Goal: Task Accomplishment & Management: Use online tool/utility

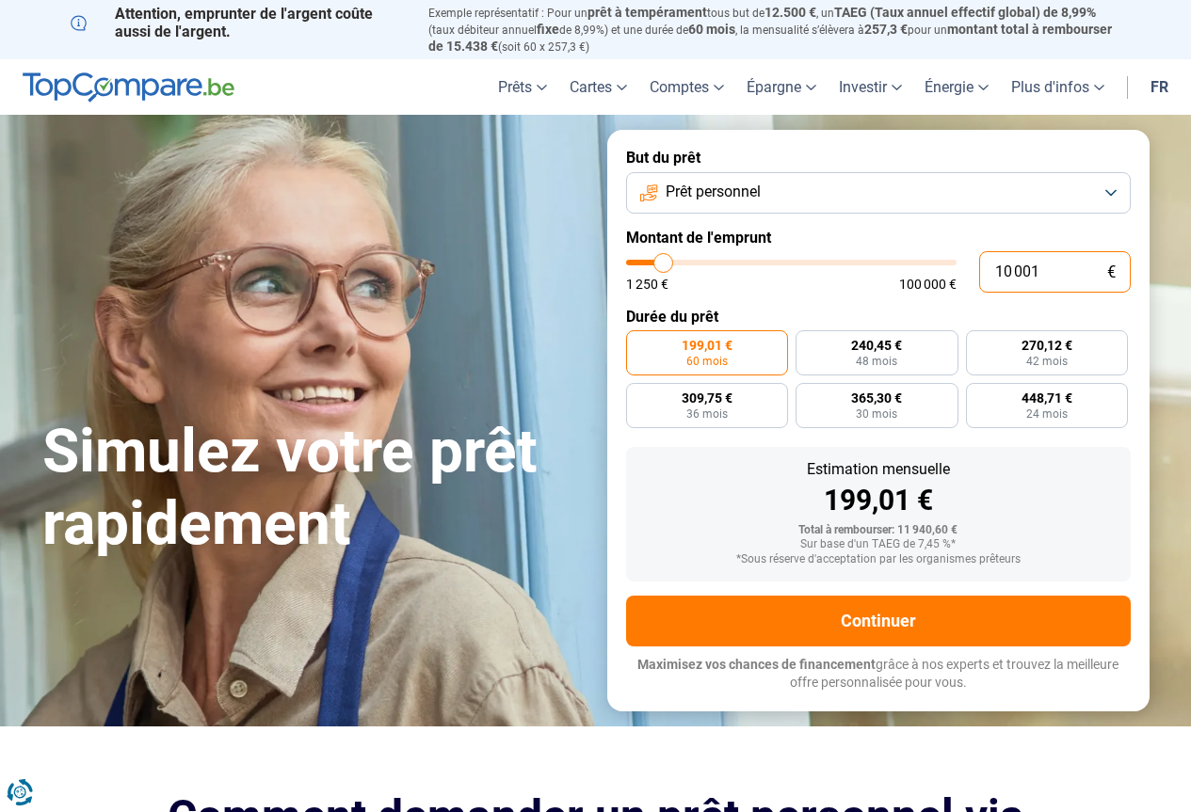
click at [1011, 269] on input "10 001" at bounding box center [1055, 271] width 152 height 41
type input "1 001"
type input "1250"
type input "1"
type input "1250"
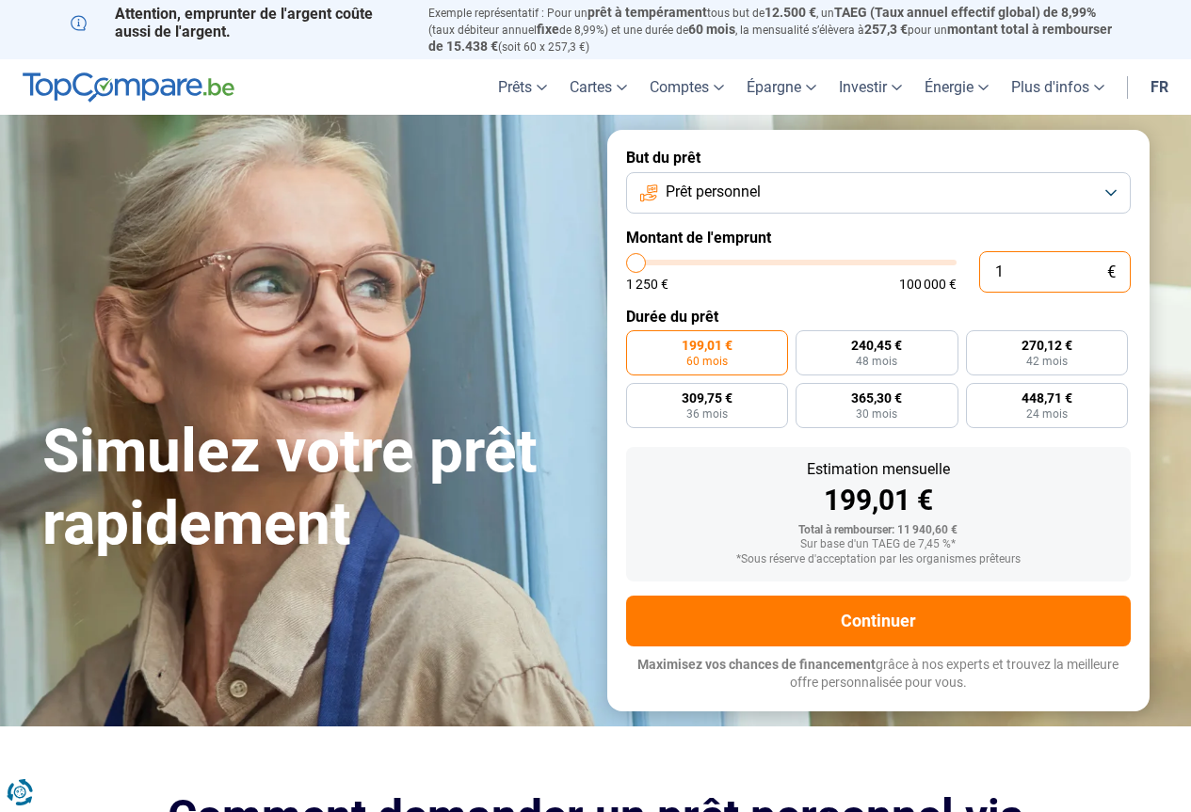
type input "1 250"
type input "1250"
radio input "true"
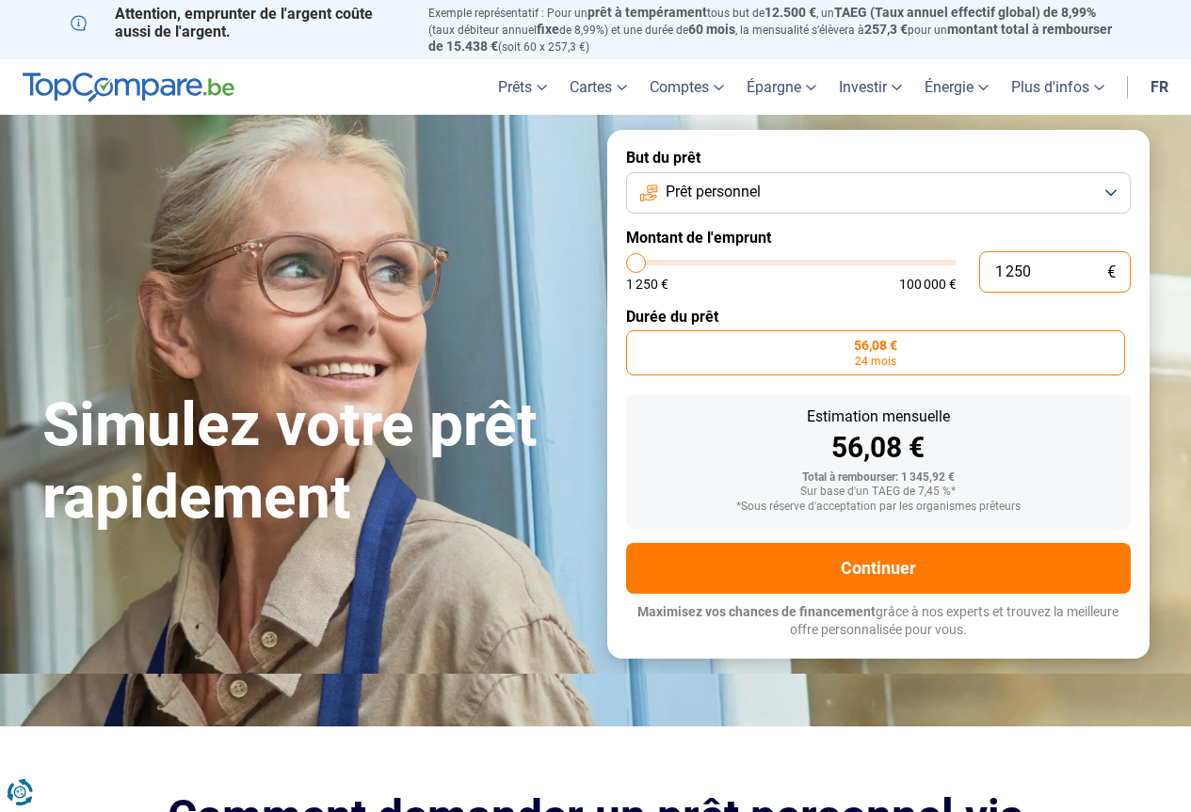
type input "12 502"
type input "12500"
radio input "false"
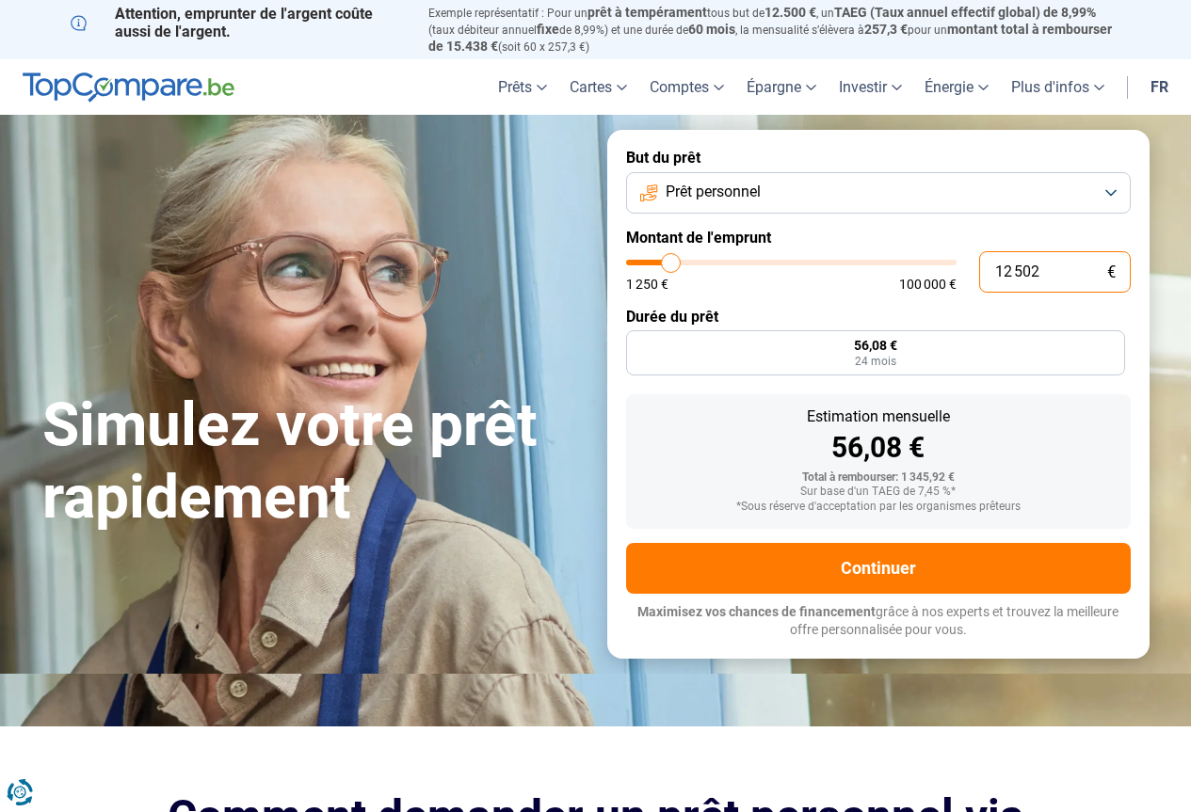
type input "1 250"
type input "1250"
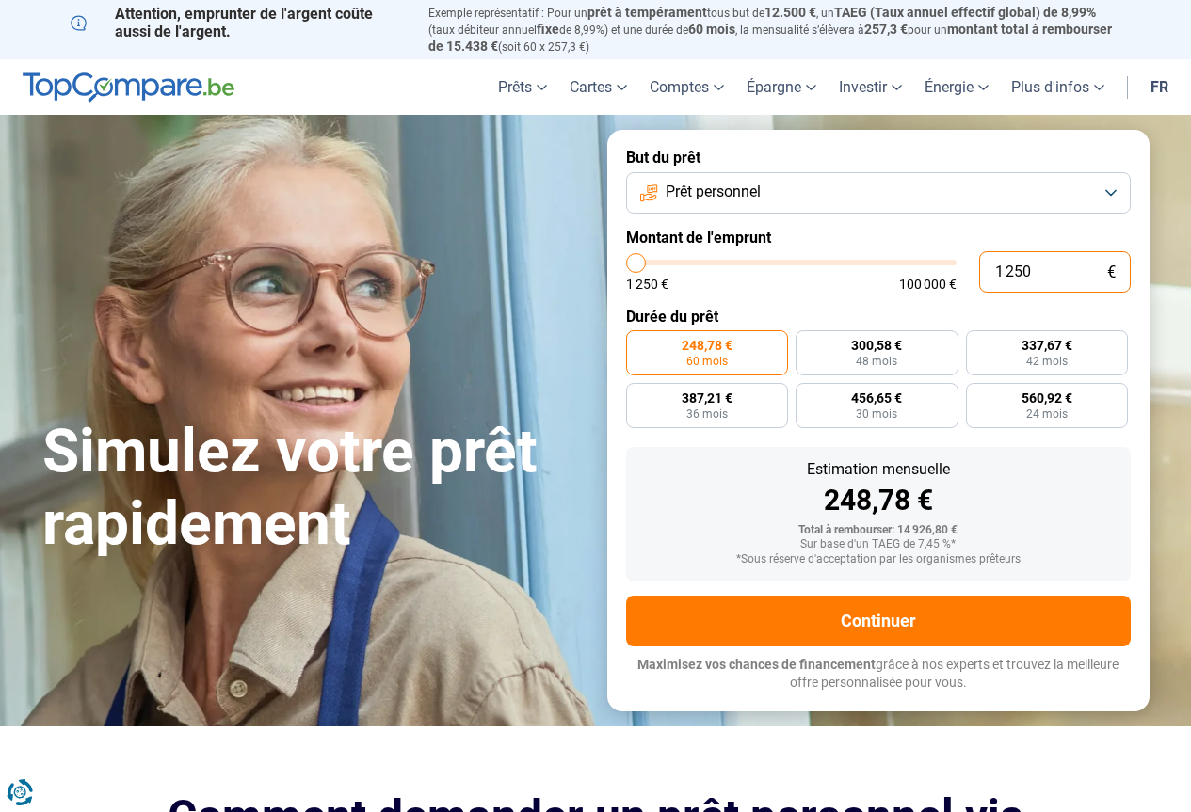
type input "125"
type input "1250"
type input "12"
type input "1250"
type input "1"
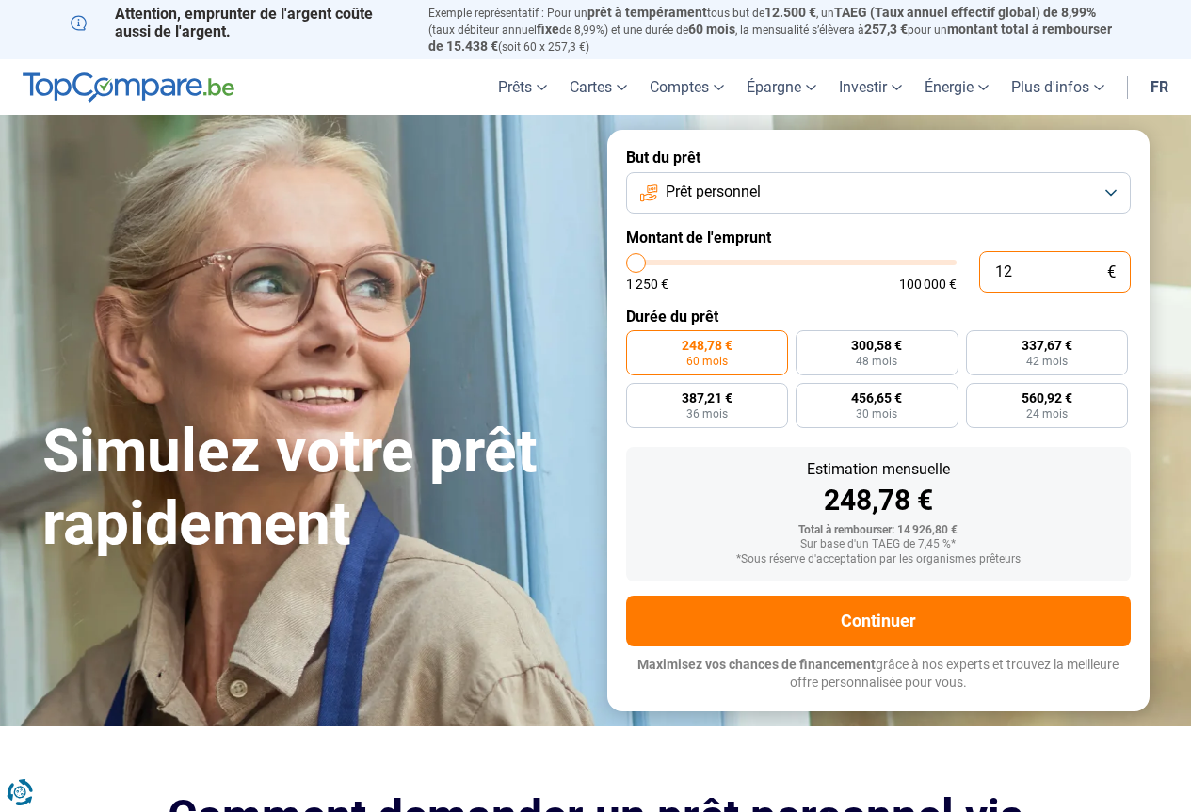
type input "1250"
type input "0"
type input "1250"
type input "2"
type input "1250"
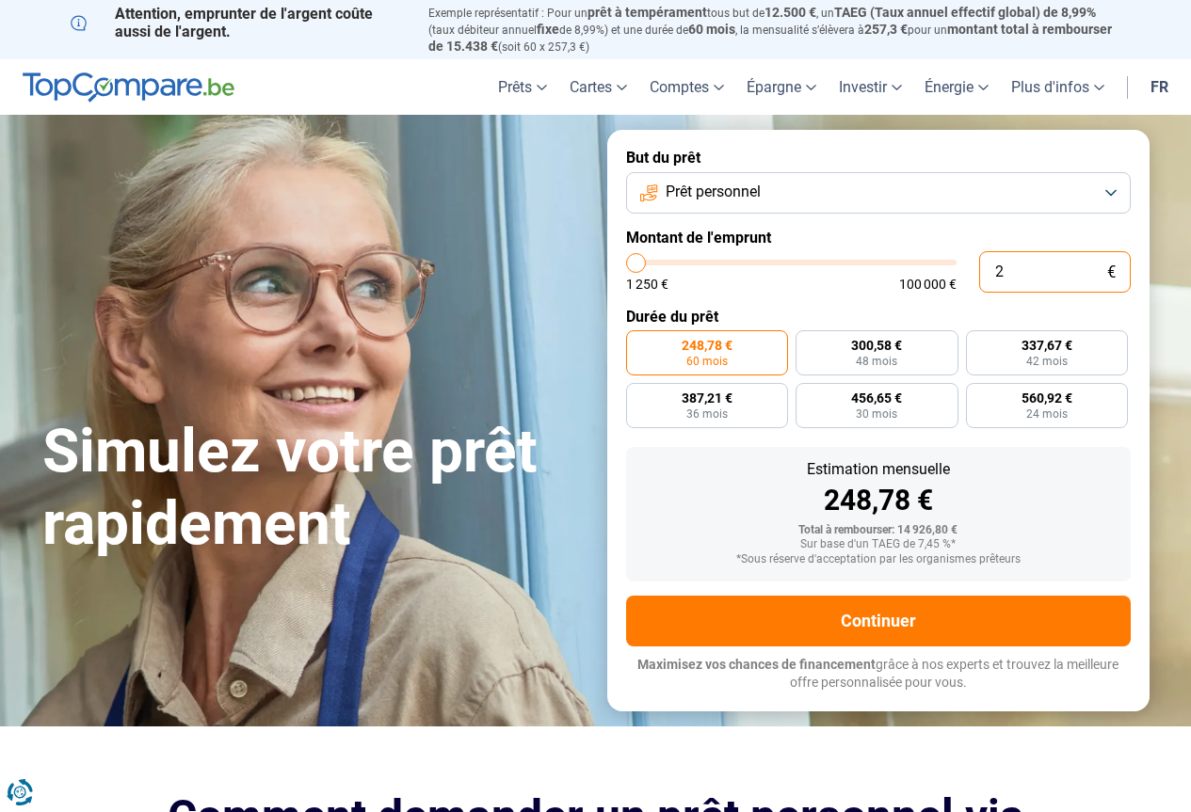
type input "20"
type input "1250"
type input "200"
type input "1250"
type input "2 000"
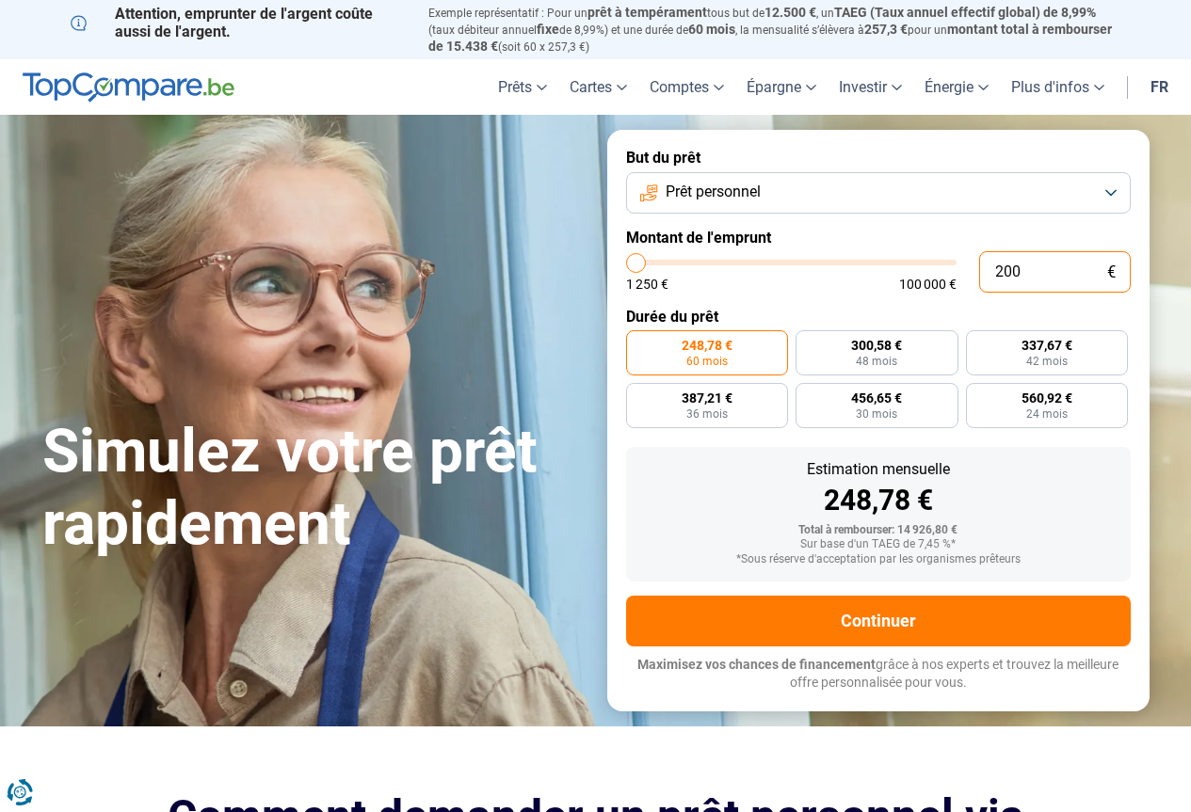
type input "2000"
type input "20 000"
type input "20000"
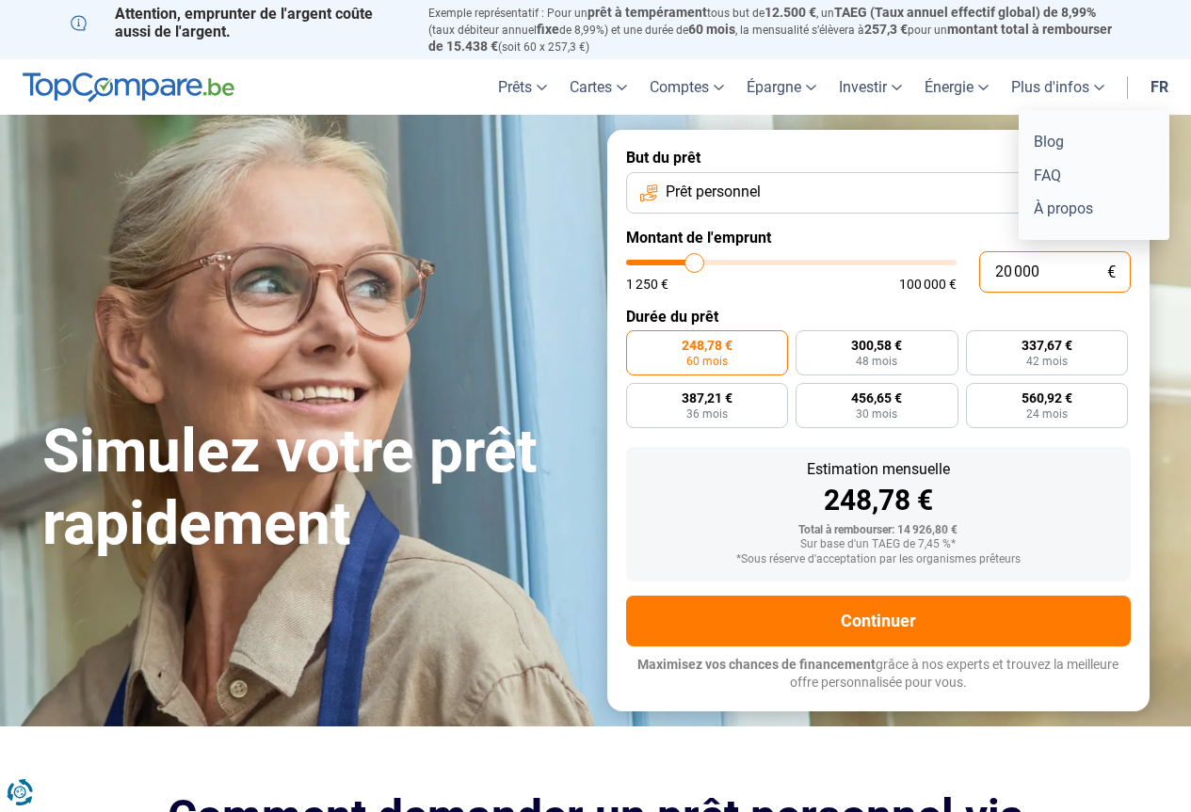
radio input "false"
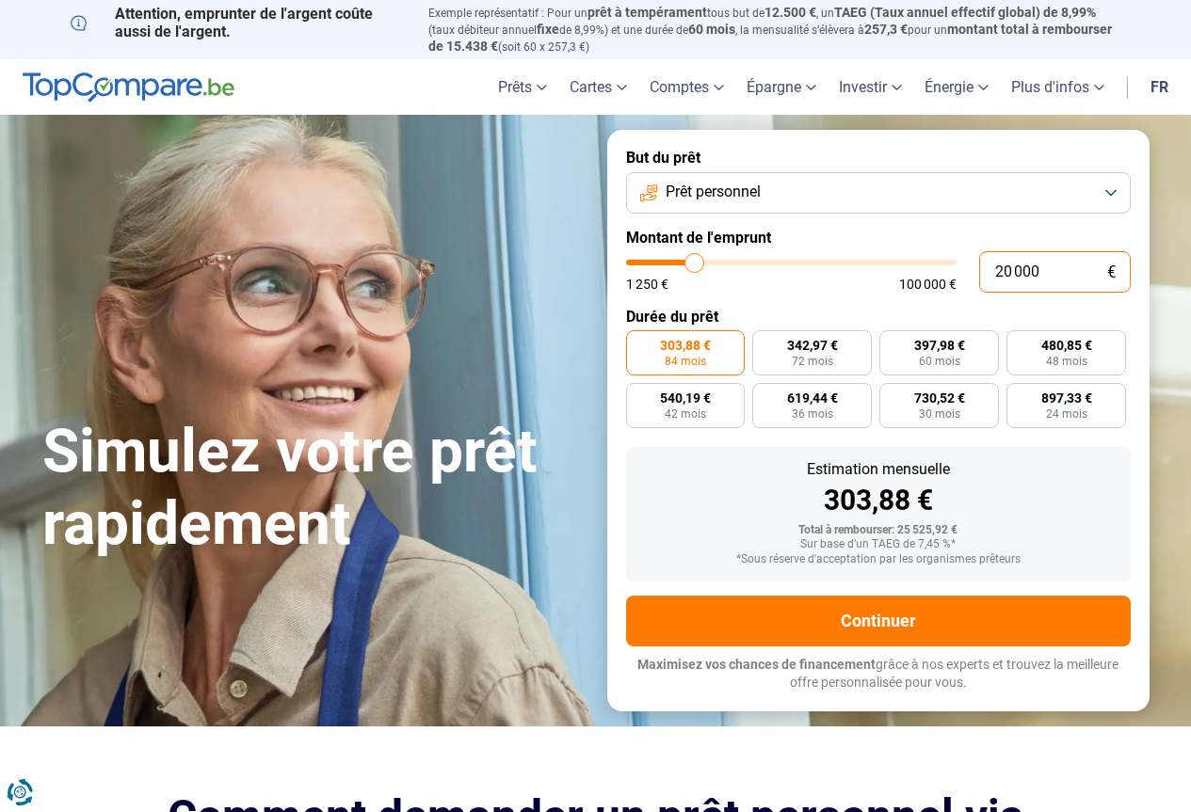
click at [1008, 265] on input "20 000" at bounding box center [1055, 271] width 152 height 41
type input "2 000"
type input "2000"
type input "0"
type input "1250"
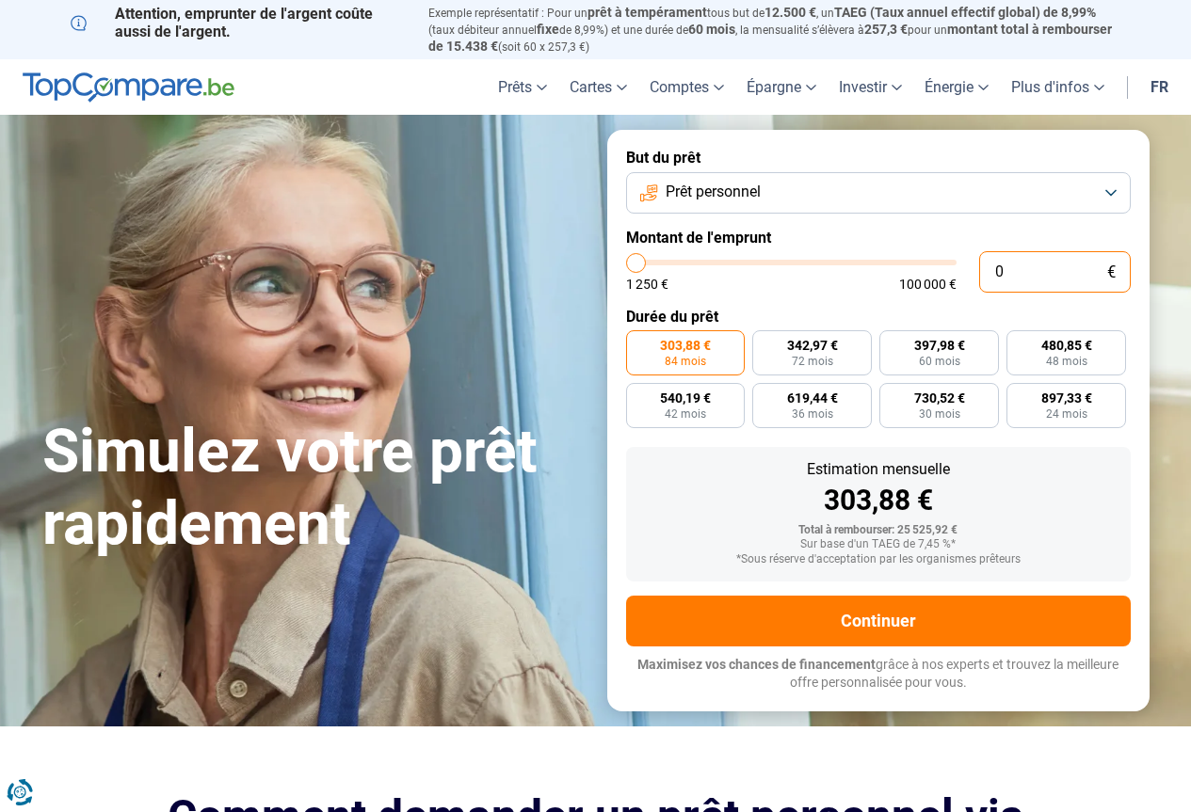
type input "1"
type input "1250"
type input "18"
type input "1250"
type input "180"
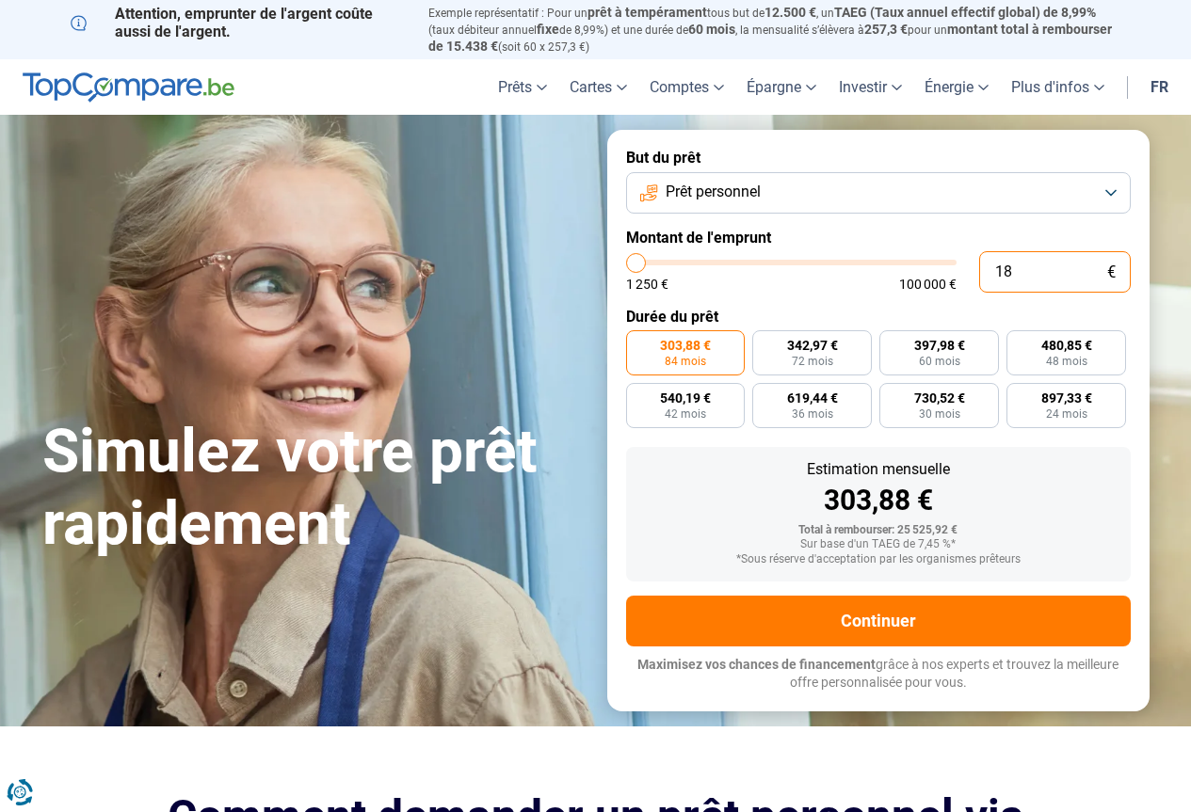
type input "1250"
type input "1 800"
type input "1750"
type input "18 000"
type input "18000"
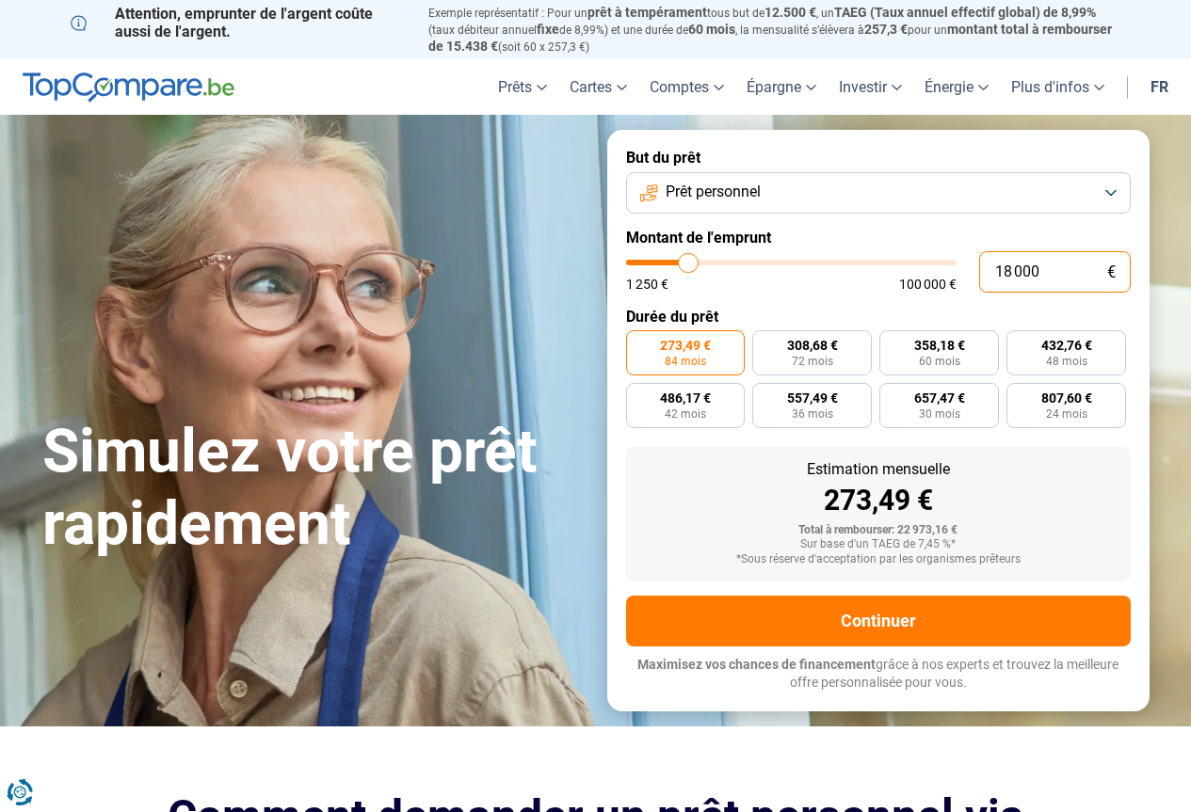
type input "1 800"
type input "1750"
type input "180"
type input "1250"
type input "18"
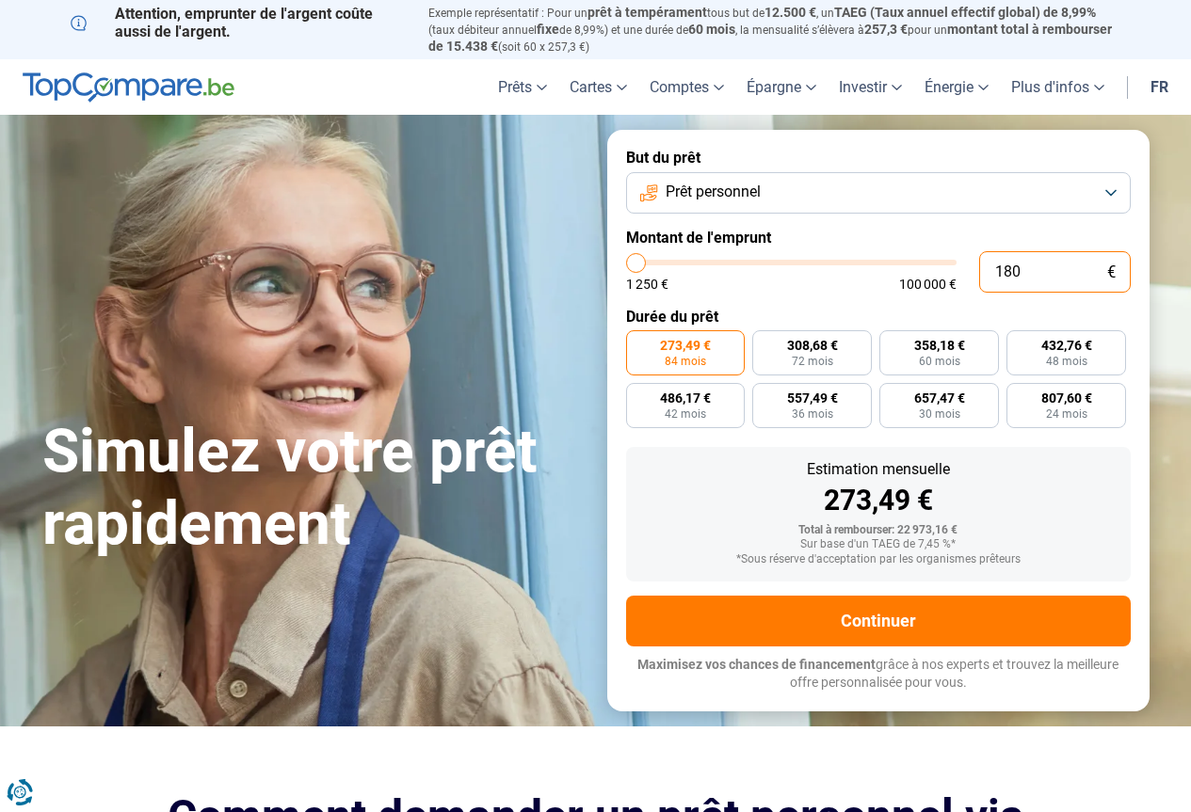
type input "1250"
type input "1"
type input "1250"
type input "0"
type input "1250"
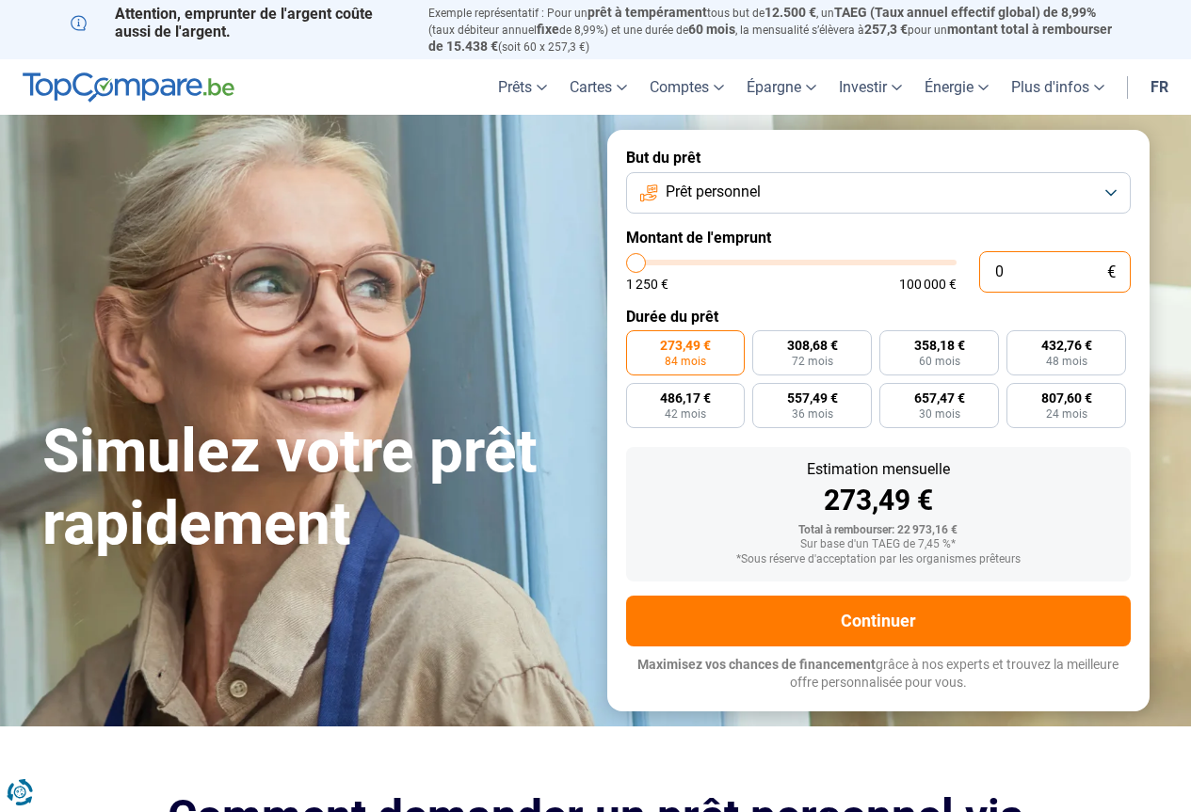
type input "1 250"
type input "1250"
radio input "true"
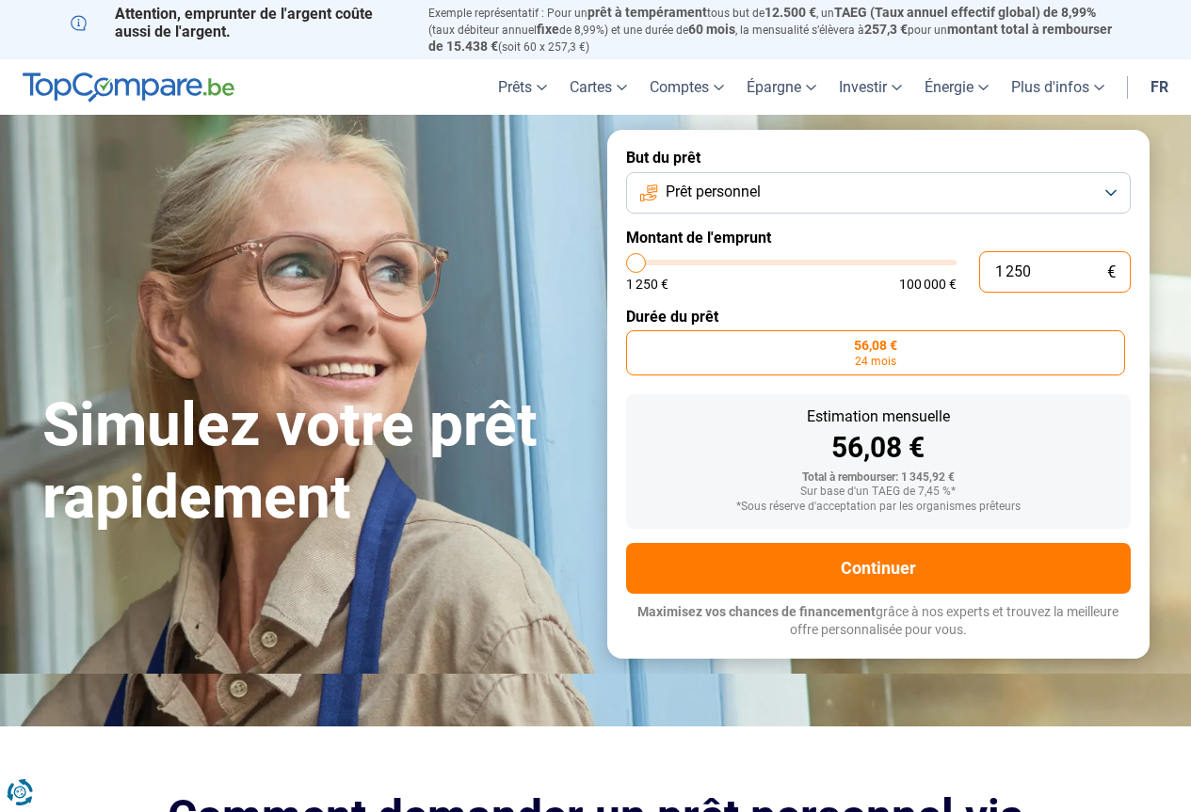
type input "12 501"
type input "12500"
type input "125 016"
type input "100000"
type input "100 000"
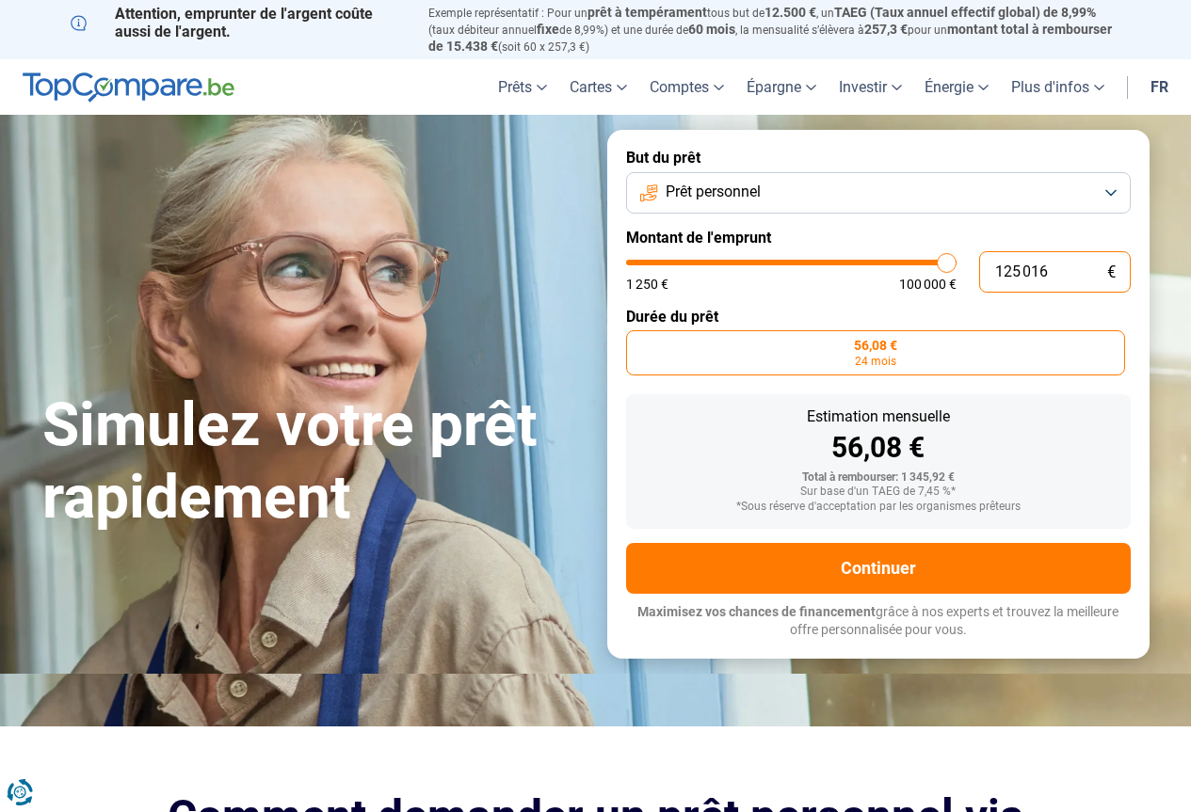
type input "100000"
radio input "false"
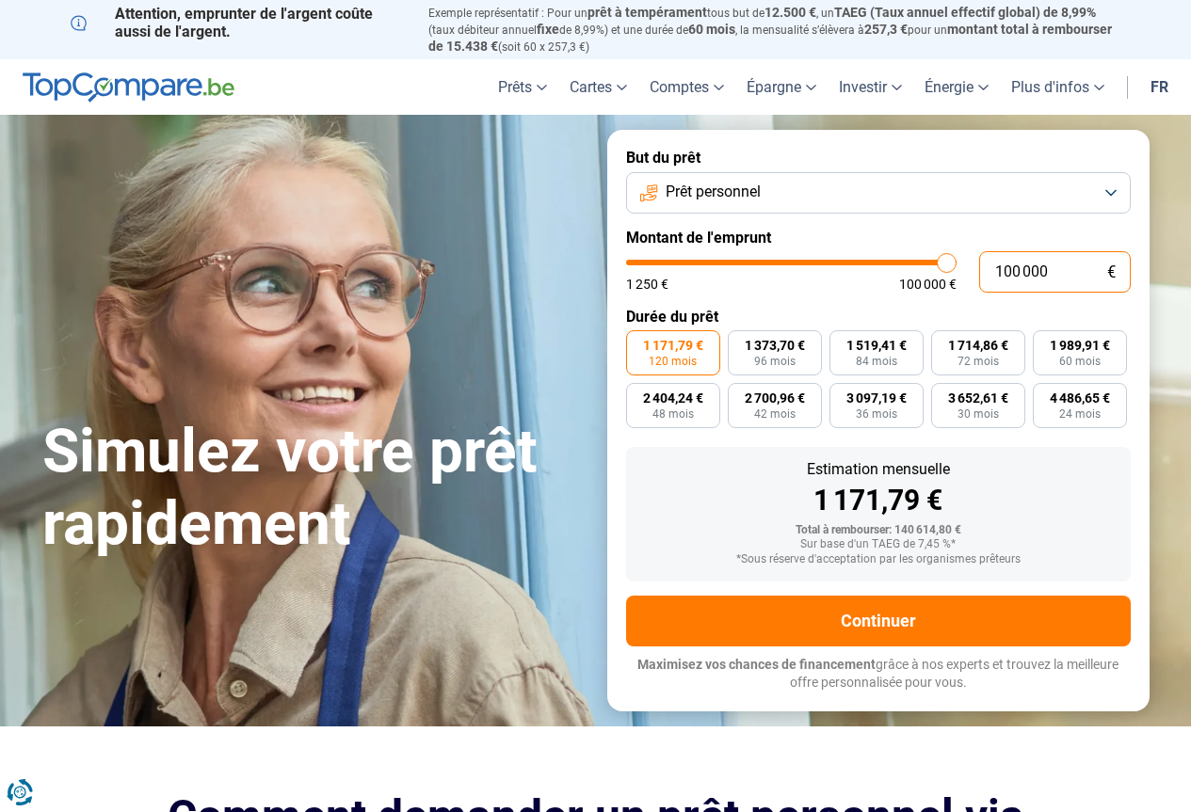
type input "10 000"
type input "10000"
type input "1 000"
type input "1250"
type input "100"
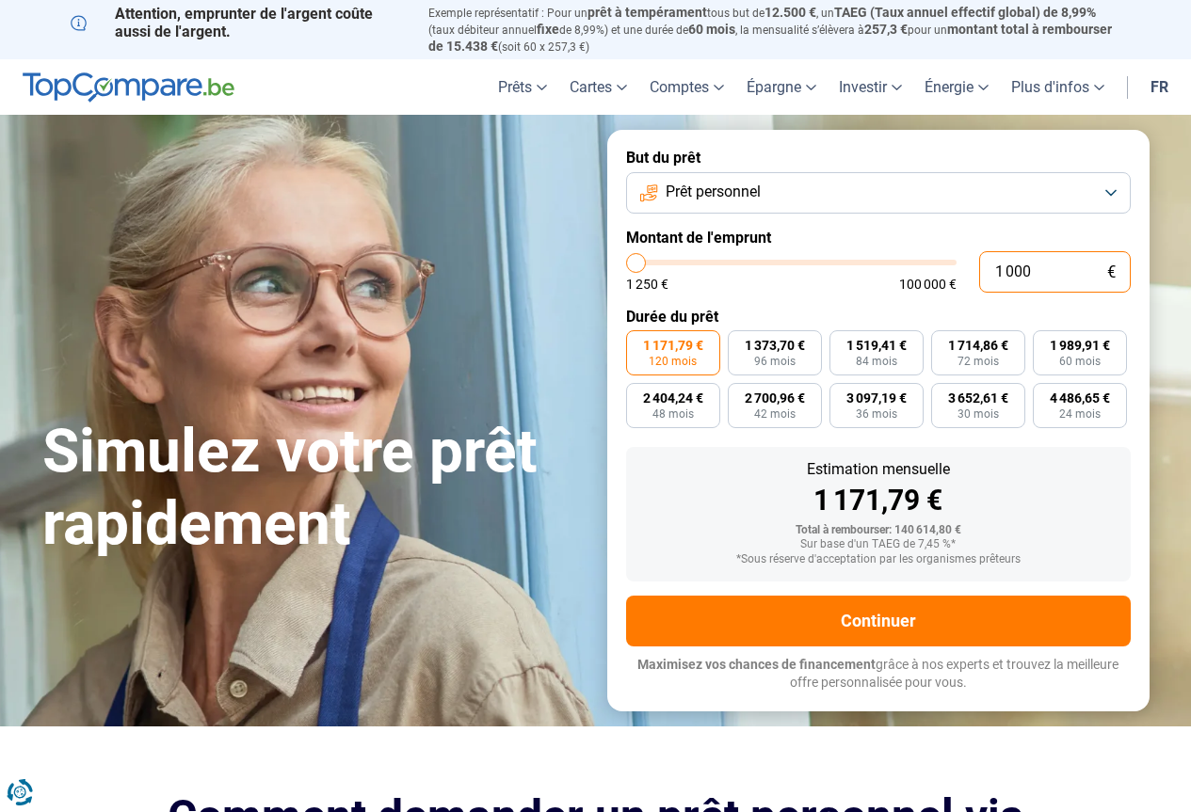
type input "1250"
type input "10"
type input "1250"
type input "1"
type input "1250"
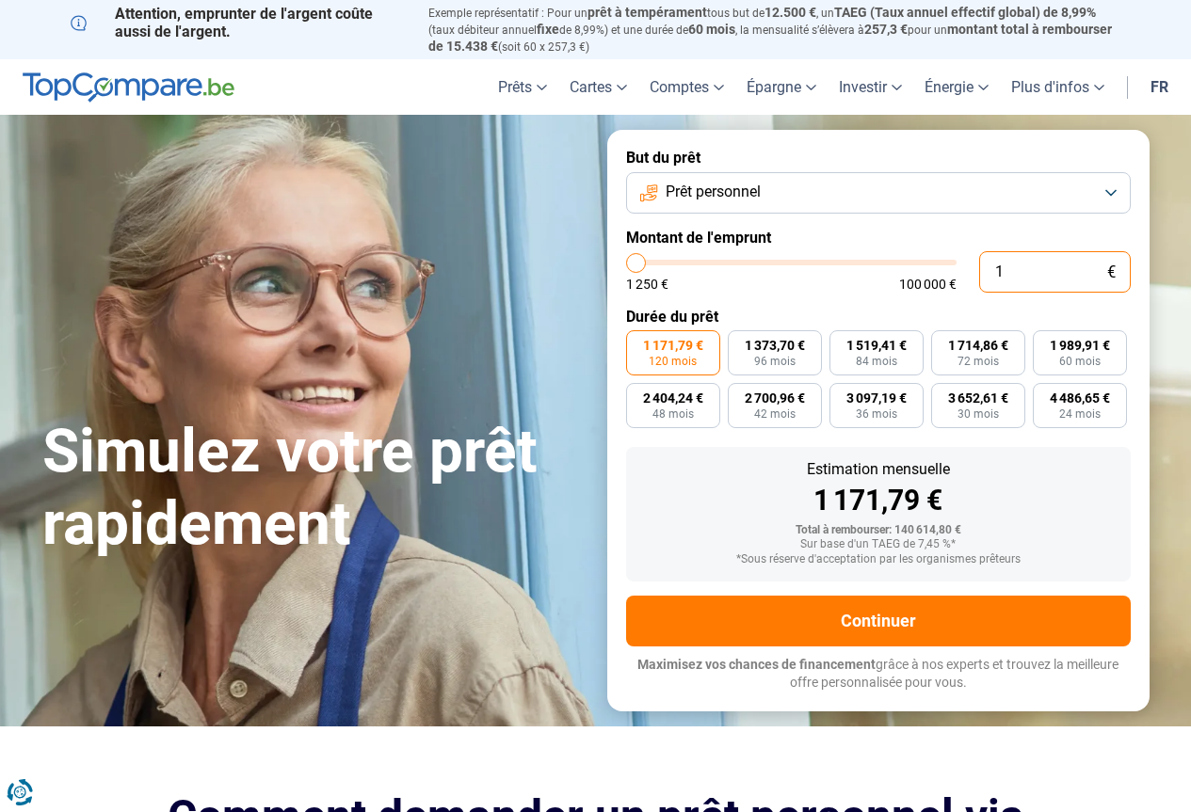
type input "0"
type input "1250"
type input "1"
type input "1250"
type input "16"
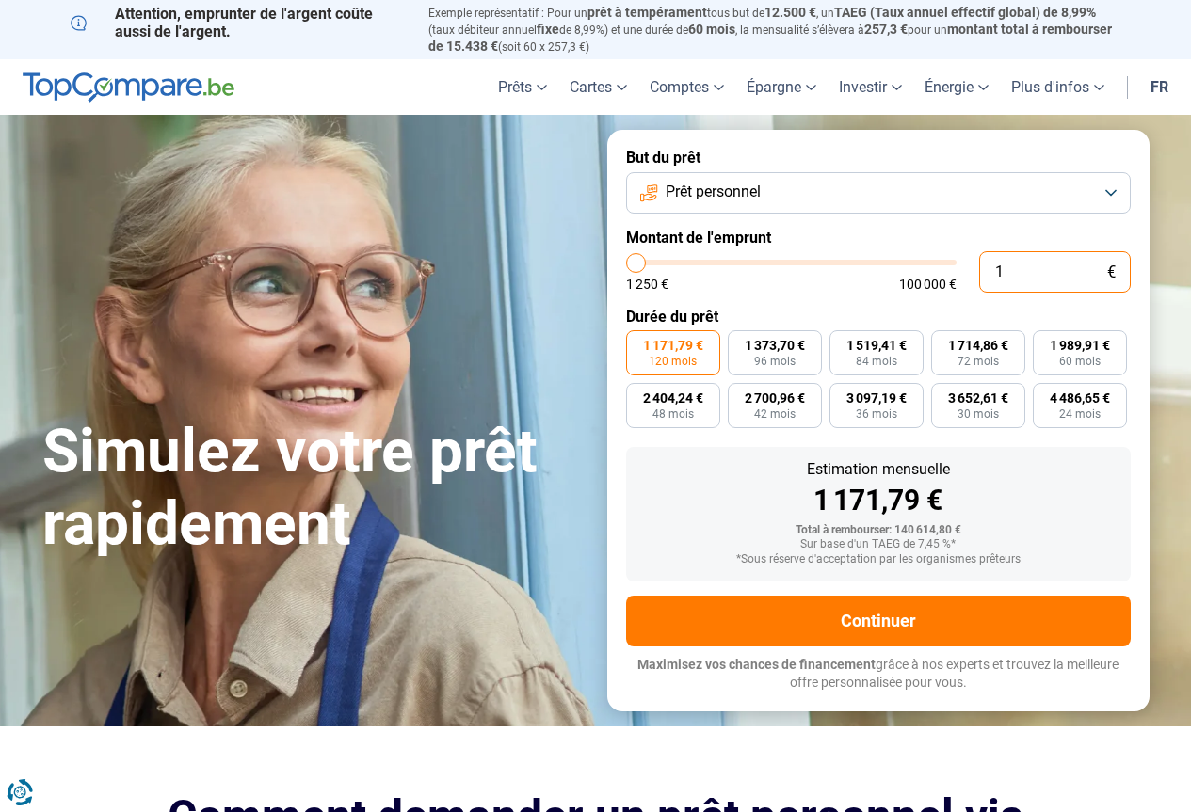
type input "1250"
type input "160"
type input "1250"
type input "1 600"
type input "1500"
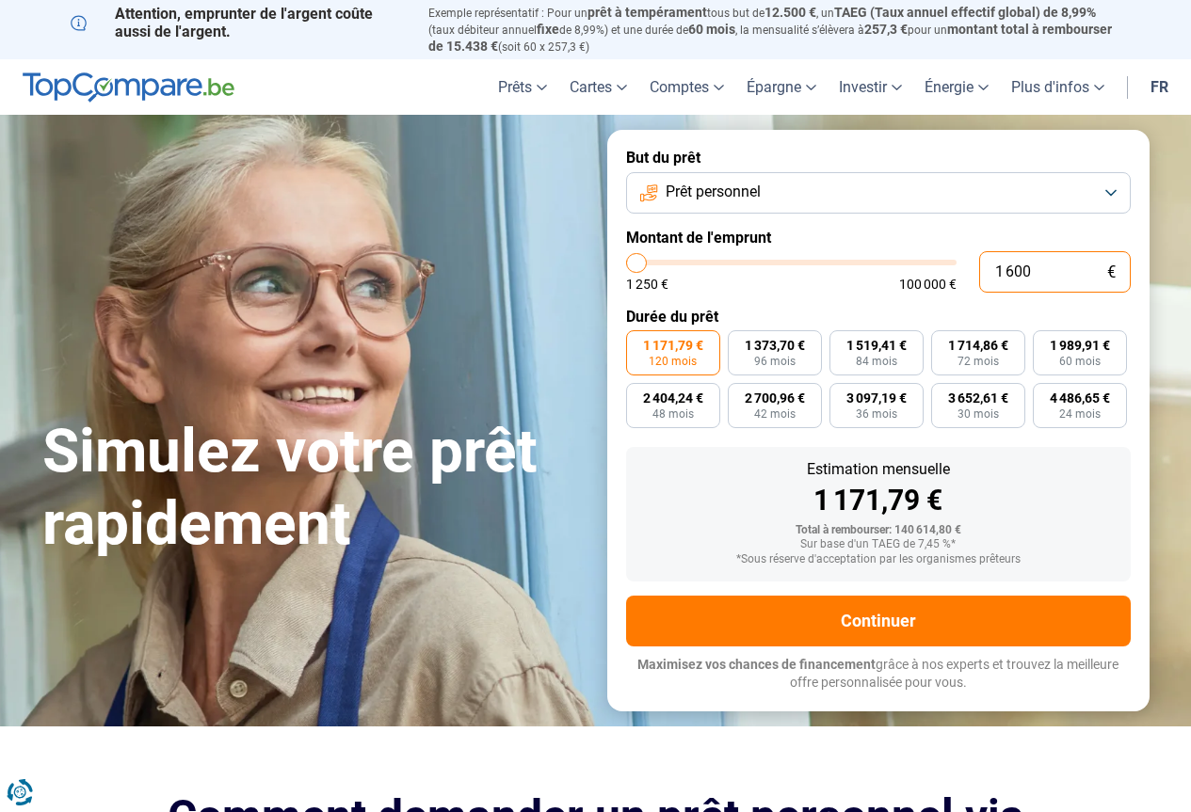
type input "16 000"
type input "16000"
radio input "true"
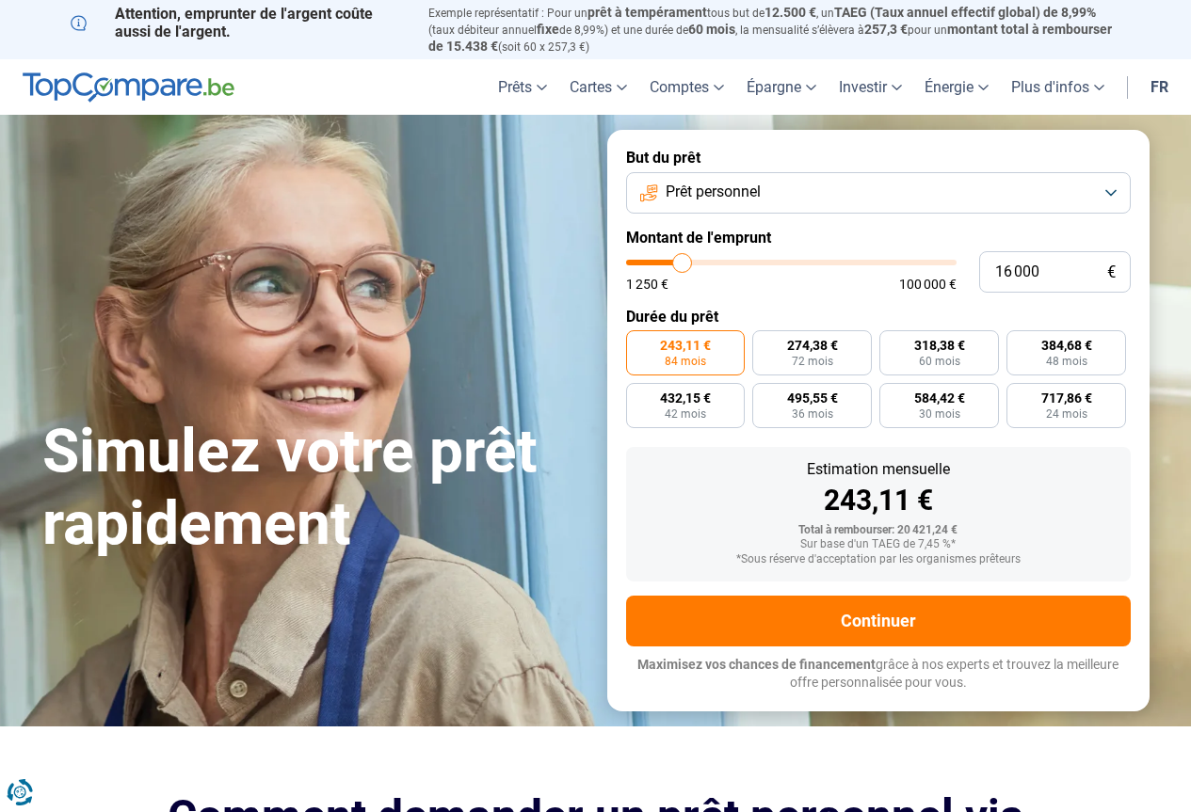
click at [1087, 195] on button "Prêt personnel" at bounding box center [878, 192] width 505 height 41
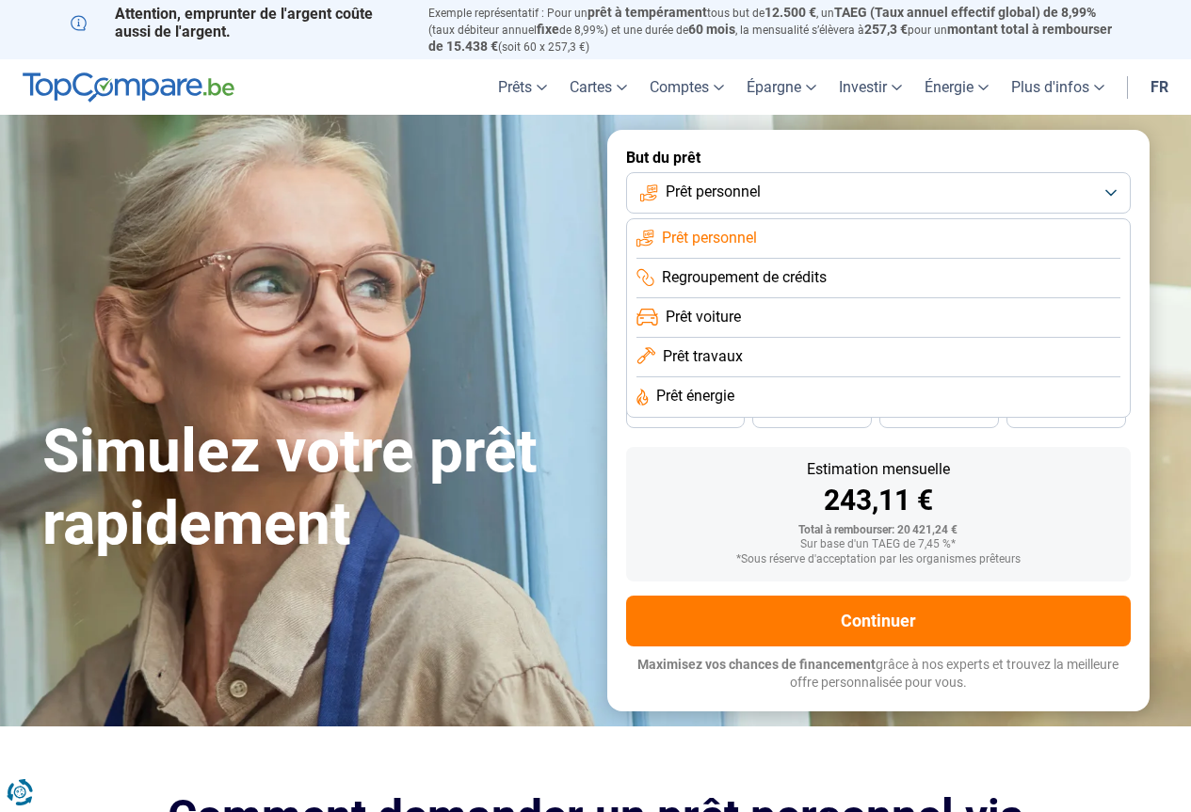
click at [744, 317] on li "Prêt voiture" at bounding box center [878, 318] width 484 height 40
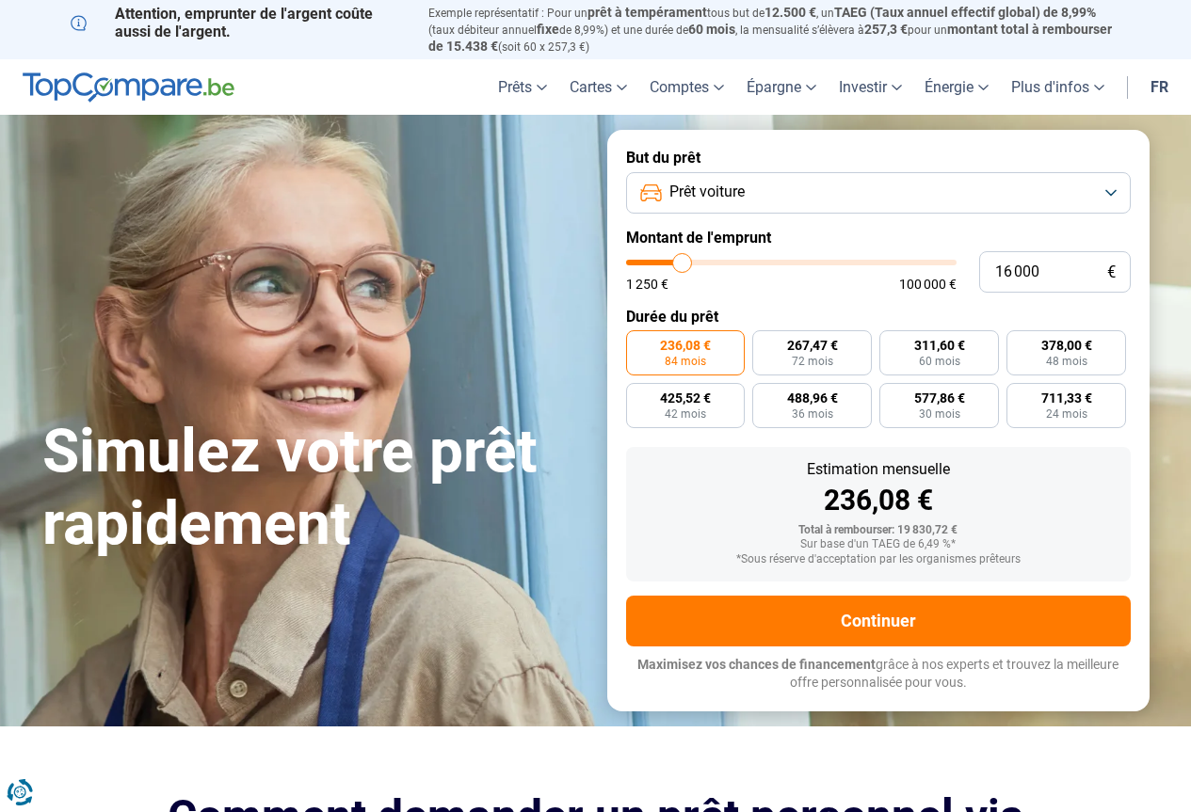
click at [927, 186] on button "Prêt voiture" at bounding box center [878, 192] width 505 height 41
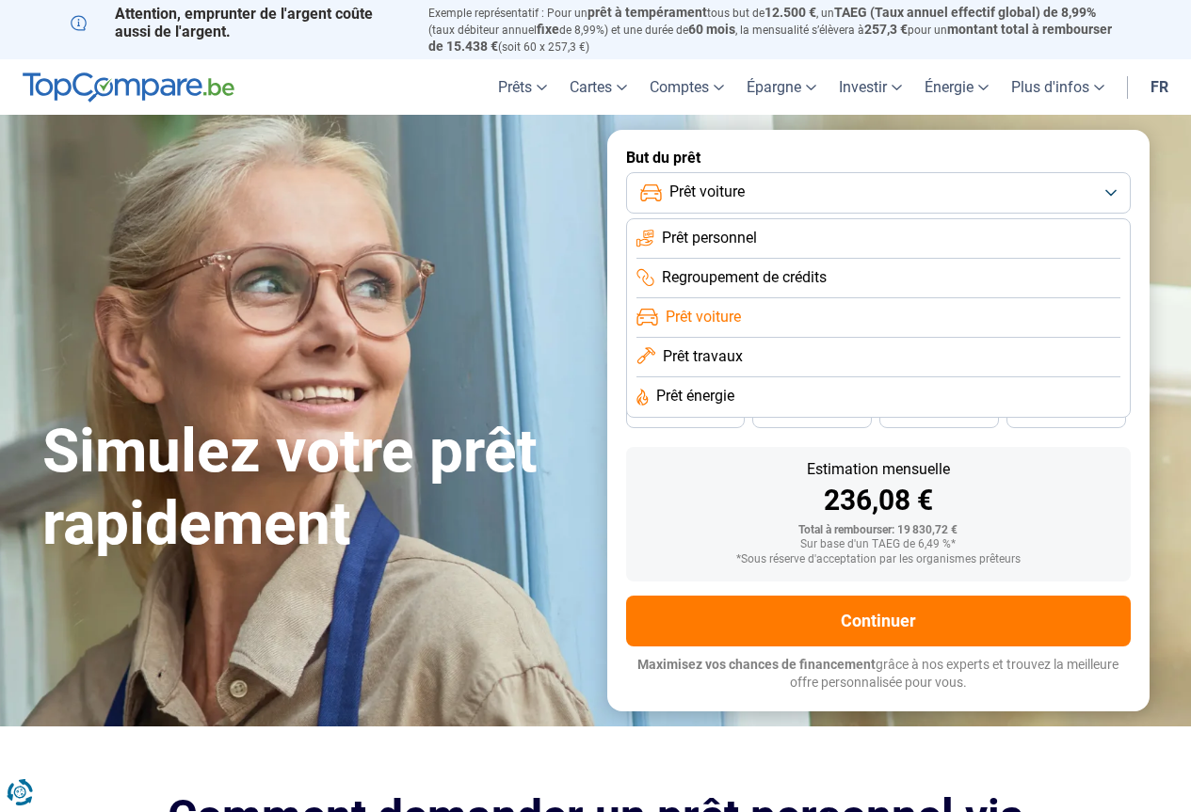
click at [809, 233] on li "Prêt personnel" at bounding box center [878, 239] width 484 height 40
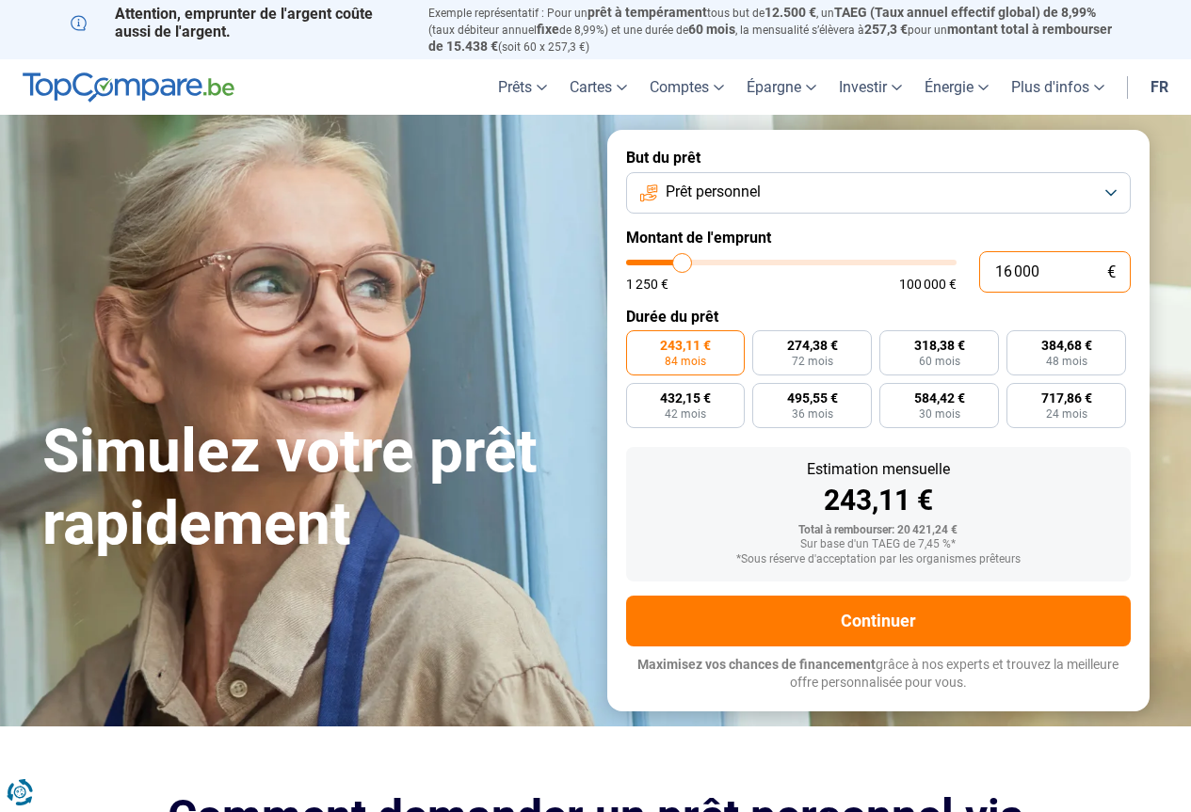
click at [1012, 267] on input "16 000" at bounding box center [1055, 271] width 152 height 41
type input "1 000"
type input "1250"
type input "0"
type input "1250"
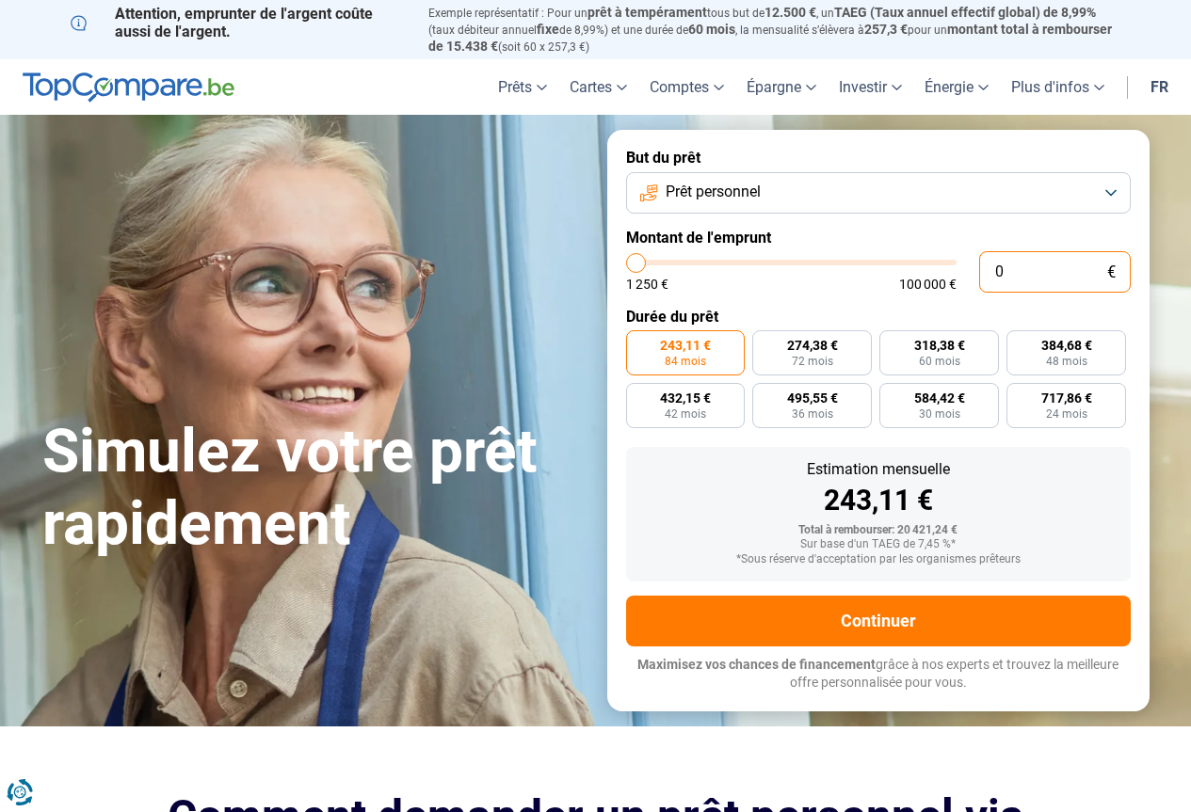
type input "2"
type input "1250"
type input "20"
type input "1250"
type input "200"
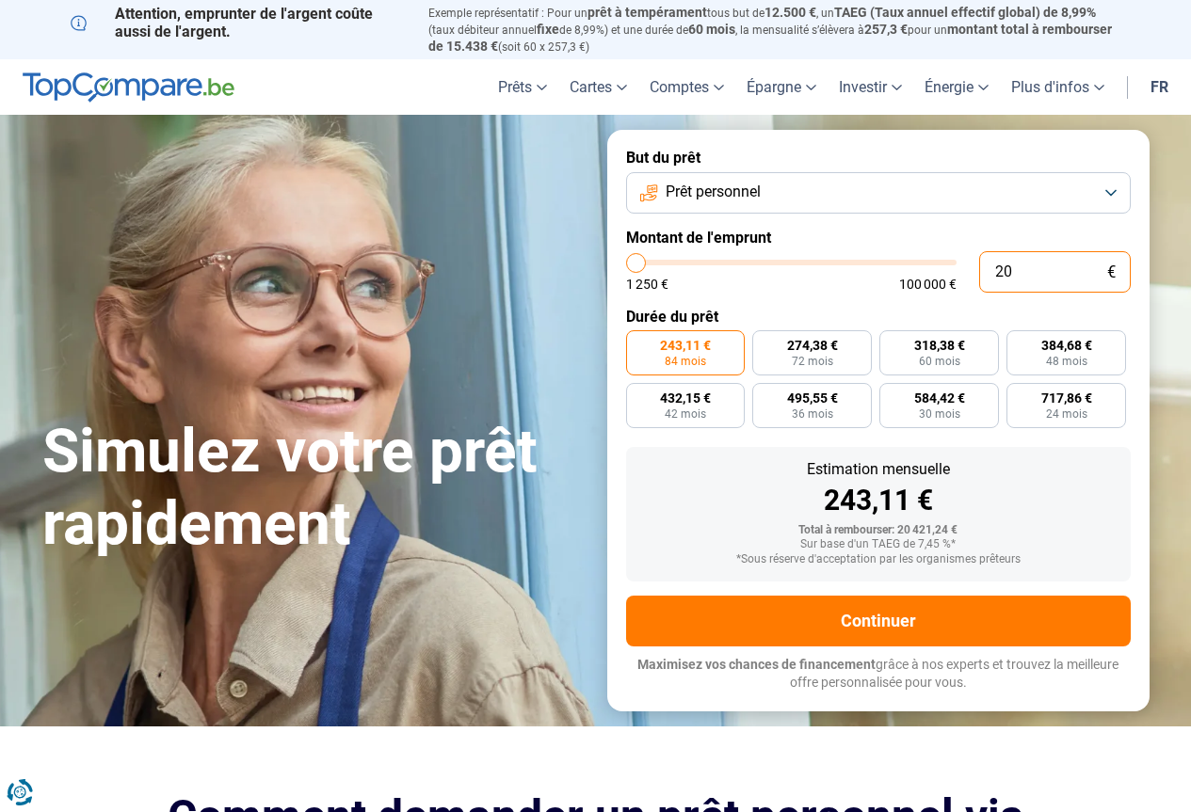
type input "1250"
type input "2 000"
type input "2000"
type input "20 000"
type input "20000"
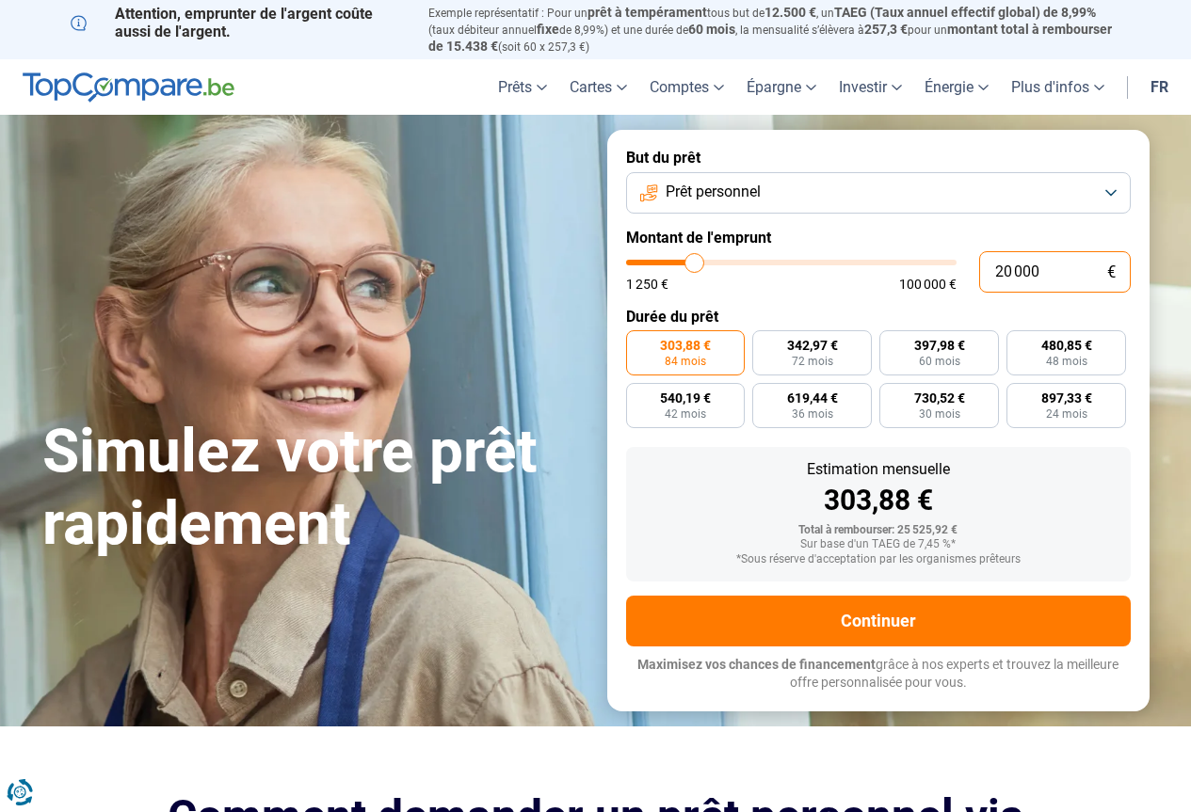
type input "20 000"
